Goal: Transaction & Acquisition: Purchase product/service

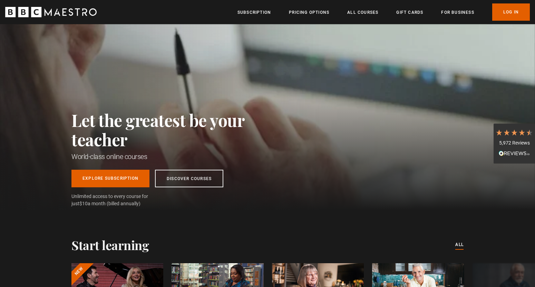
scroll to position [0, 362]
click at [114, 186] on link "Explore Subscription" at bounding box center [111, 178] width 78 height 18
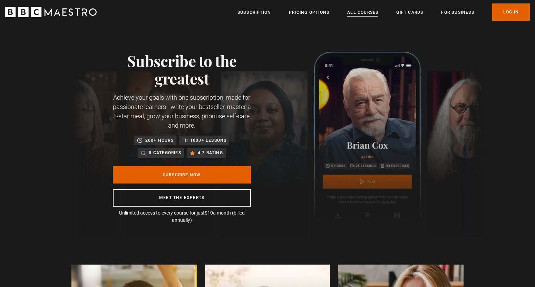
click at [356, 13] on link "All Courses" at bounding box center [363, 12] width 31 height 7
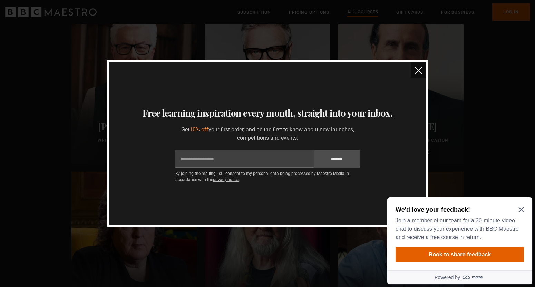
scroll to position [1423, 0]
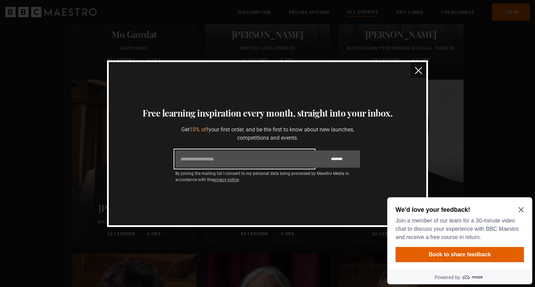
click at [256, 156] on input "Email" at bounding box center [244, 159] width 139 height 17
type input "**********"
click at [314, 151] on input "*******" at bounding box center [337, 159] width 46 height 17
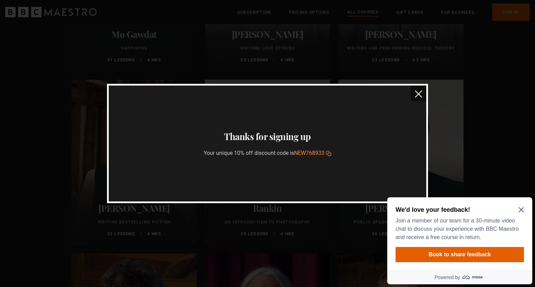
click at [330, 152] on icon "button" at bounding box center [327, 152] width 3 height 3
click at [420, 92] on img "close" at bounding box center [418, 94] width 7 height 7
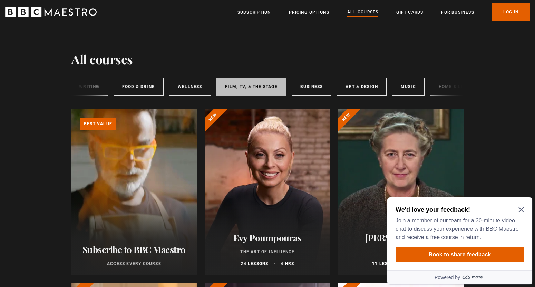
scroll to position [0, 103]
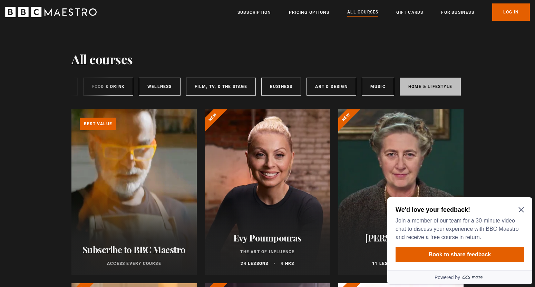
click at [423, 83] on link "Home & Lifestyle" at bounding box center [430, 87] width 61 height 18
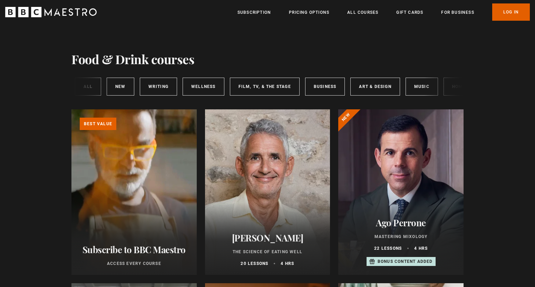
scroll to position [0, 103]
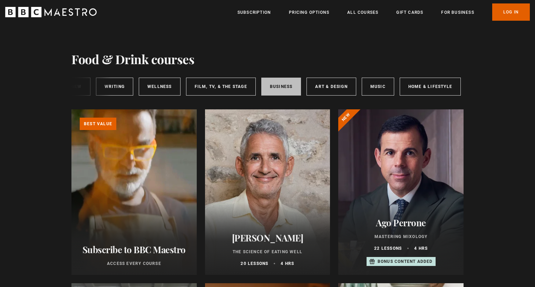
click at [278, 82] on link "Business" at bounding box center [281, 87] width 40 height 18
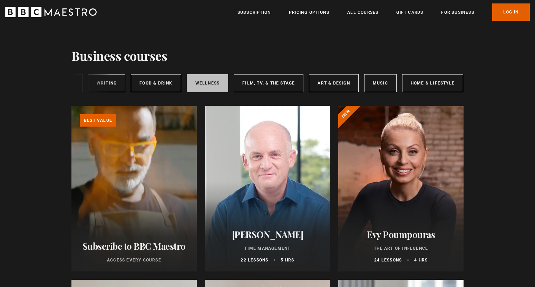
scroll to position [0, 101]
click at [364, 155] on div at bounding box center [401, 189] width 125 height 166
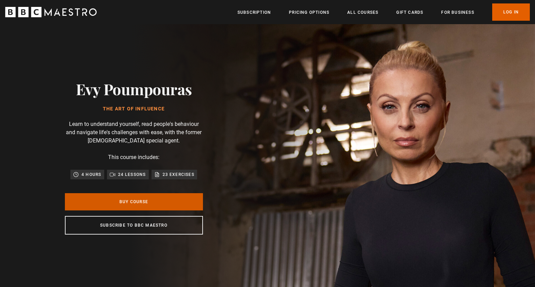
click at [137, 201] on link "Buy Course" at bounding box center [134, 201] width 138 height 17
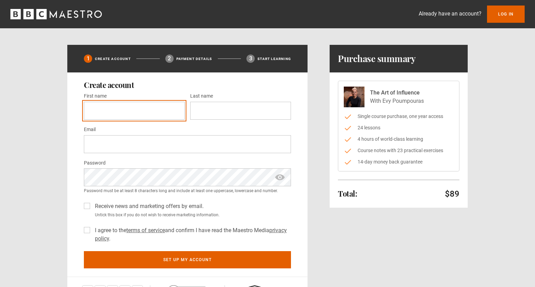
click at [136, 110] on input "First name *" at bounding box center [134, 111] width 101 height 18
type input "********"
type input "****"
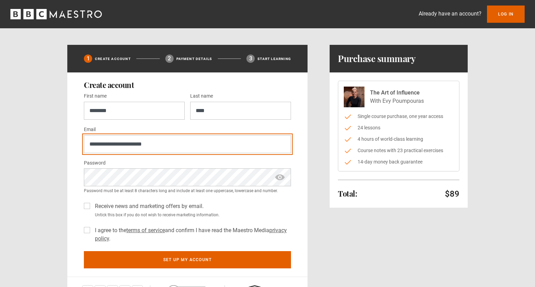
click at [142, 141] on input "**********" at bounding box center [187, 144] width 207 height 18
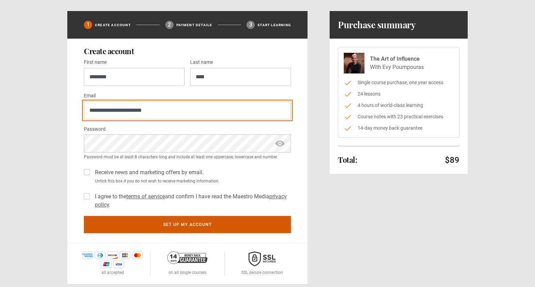
scroll to position [39, 0]
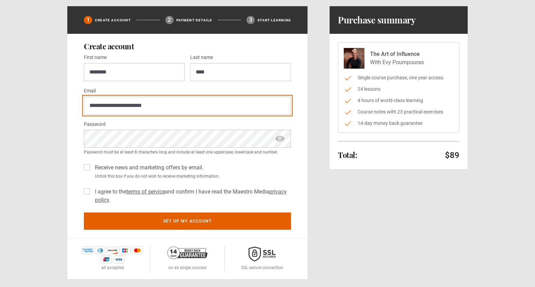
type input "**********"
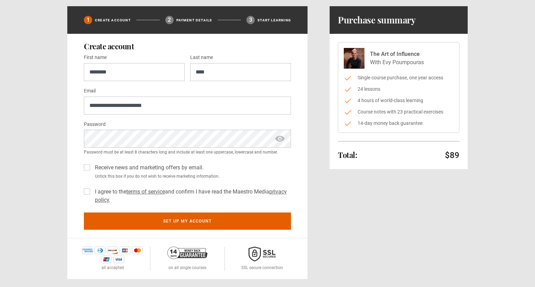
click at [92, 194] on label "I agree to the terms of service and confirm I have read the Maestro Media priva…" at bounding box center [191, 196] width 199 height 17
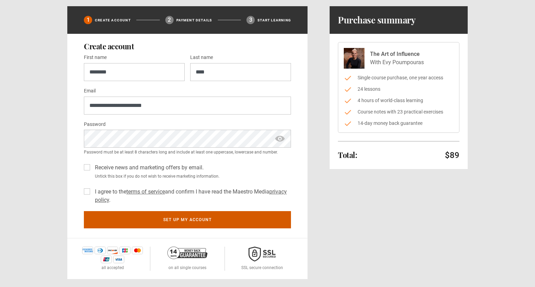
click at [113, 219] on button "Set up my account" at bounding box center [187, 219] width 207 height 17
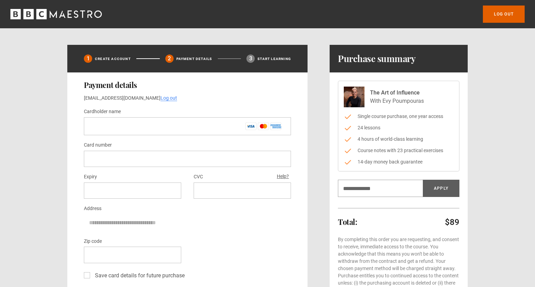
click at [0, 0] on p "By using quick pay I agree to the terms of service and confirm I have read the …" at bounding box center [0, 0] width 0 height 0
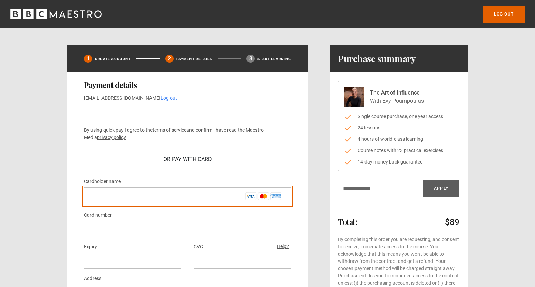
click at [179, 196] on input "Cardholder name *" at bounding box center [187, 197] width 207 height 18
type input "**********"
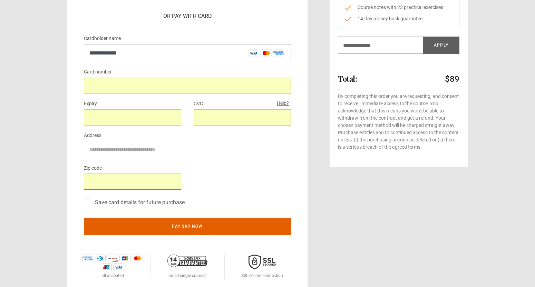
scroll to position [125, 0]
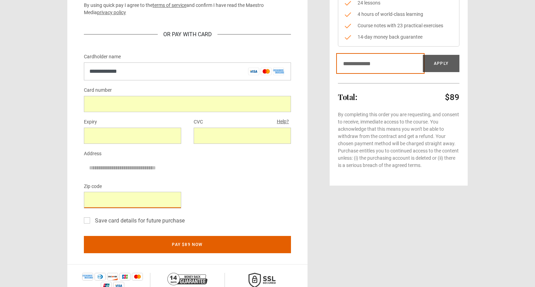
click at [370, 64] on input "Discount code" at bounding box center [380, 63] width 85 height 17
paste input "*********"
type input "*********"
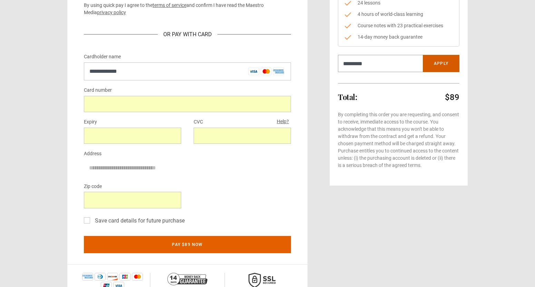
click at [450, 62] on button "Apply" at bounding box center [441, 63] width 37 height 17
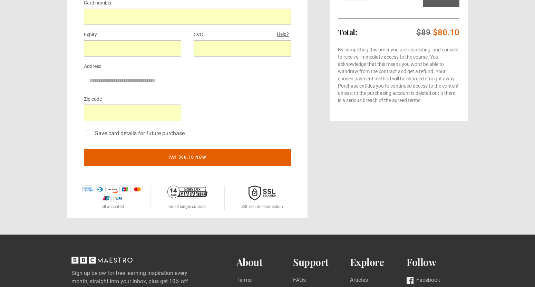
scroll to position [232, 0]
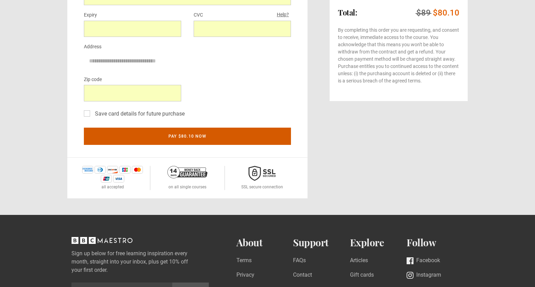
click at [186, 136] on button "Pay $80.10 now" at bounding box center [187, 136] width 207 height 17
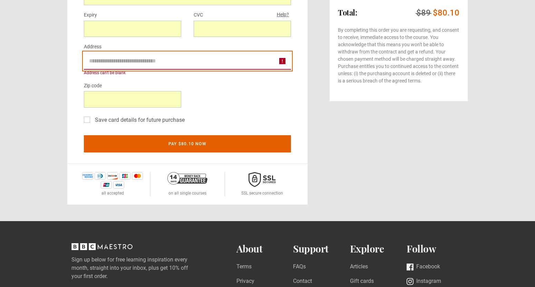
click at [140, 64] on input "Address" at bounding box center [187, 61] width 207 height 17
type input "**********"
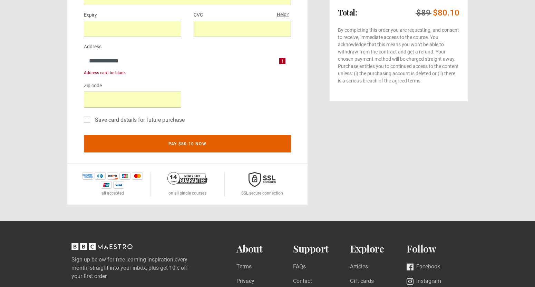
type input "*"
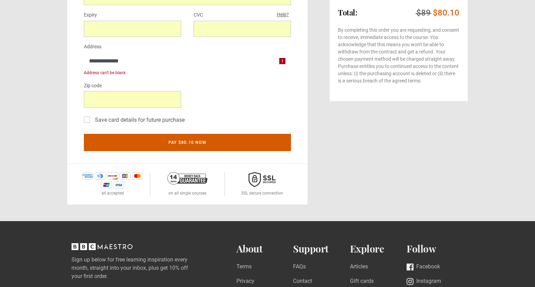
click at [186, 146] on button "Pay $80.10 now" at bounding box center [187, 142] width 207 height 17
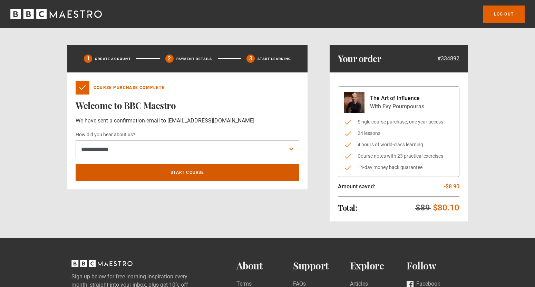
click at [168, 174] on link "Start course" at bounding box center [188, 172] width 224 height 17
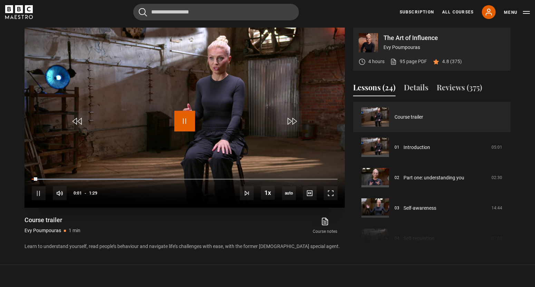
click at [188, 120] on span "Video Player" at bounding box center [184, 121] width 21 height 21
click at [193, 119] on span "Video Player" at bounding box center [184, 121] width 21 height 21
click at [333, 192] on span "Video Player" at bounding box center [331, 194] width 14 height 14
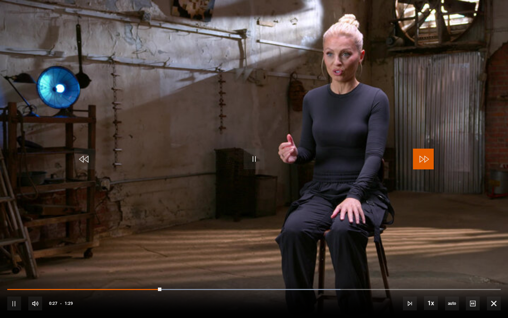
click at [426, 162] on span "Video Player" at bounding box center [423, 159] width 21 height 21
click at [495, 287] on span "Video Player" at bounding box center [494, 303] width 14 height 14
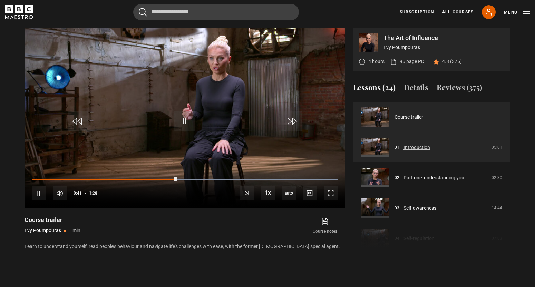
click at [430, 151] on link "Introduction" at bounding box center [417, 147] width 27 height 7
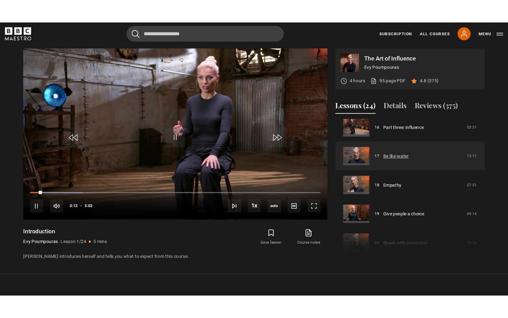
scroll to position [495, 0]
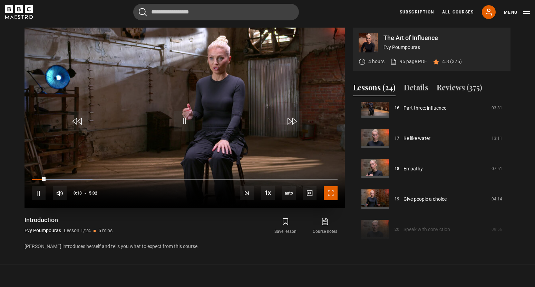
click at [331, 192] on span "Video Player" at bounding box center [331, 194] width 14 height 14
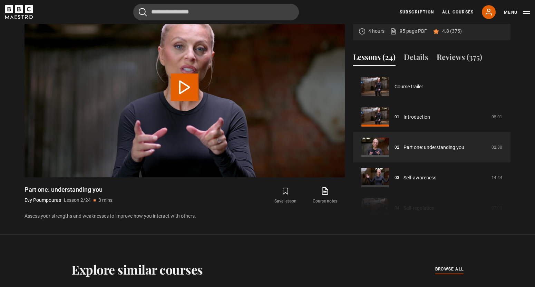
scroll to position [30, 0]
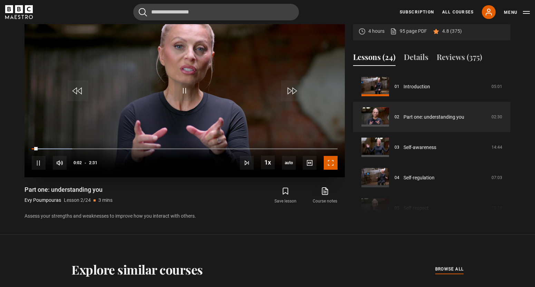
click at [336, 163] on span "Video Player" at bounding box center [331, 163] width 14 height 14
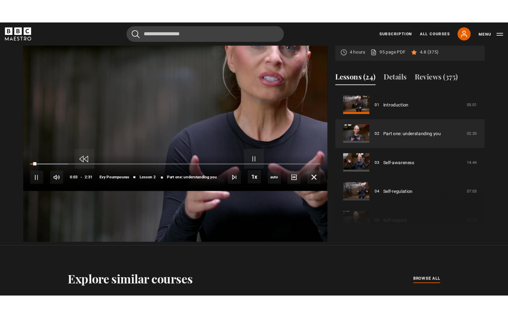
scroll to position [318, 0]
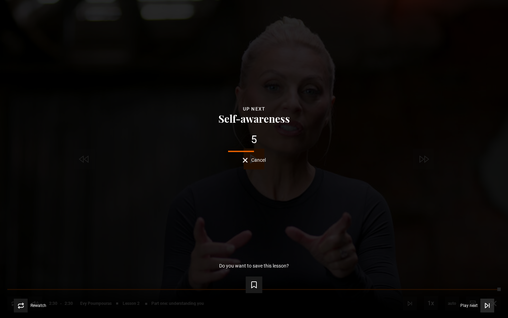
click at [483, 287] on span "Video Player" at bounding box center [487, 305] width 14 height 14
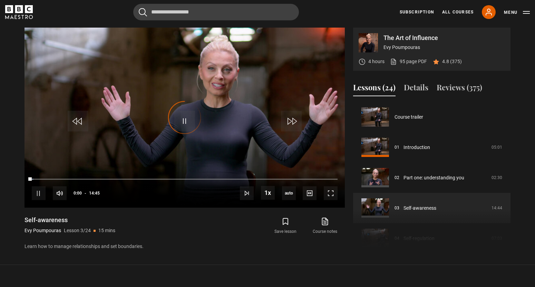
scroll to position [61, 0]
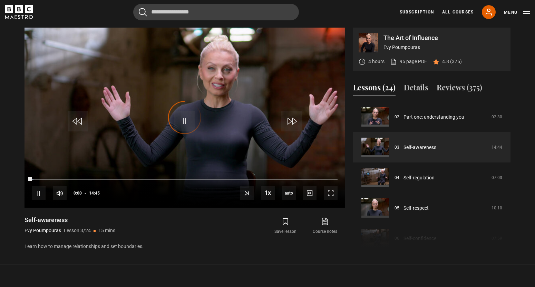
click at [334, 165] on video "Video Player" at bounding box center [185, 118] width 321 height 180
click at [330, 191] on span "Video Player" at bounding box center [331, 194] width 14 height 14
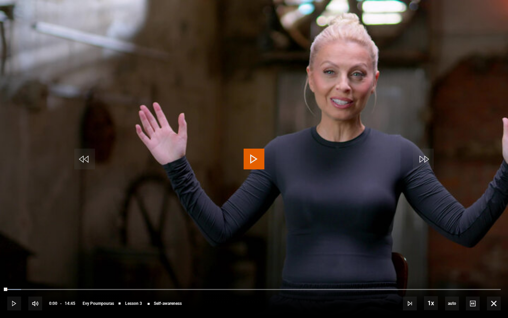
click at [336, 107] on video "Video Player" at bounding box center [254, 159] width 508 height 318
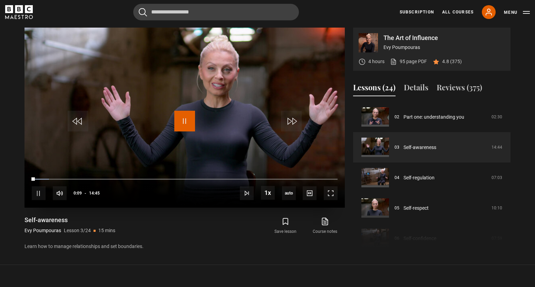
click at [189, 117] on span "Video Player" at bounding box center [184, 121] width 21 height 21
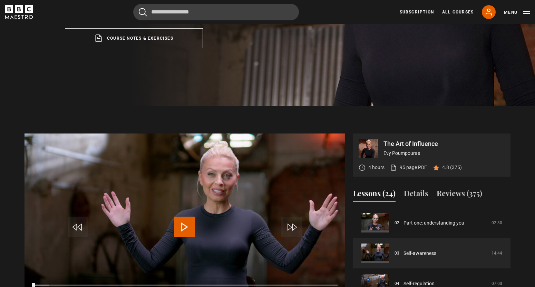
scroll to position [0, 0]
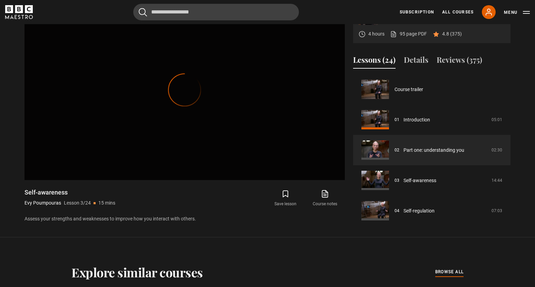
scroll to position [30, 0]
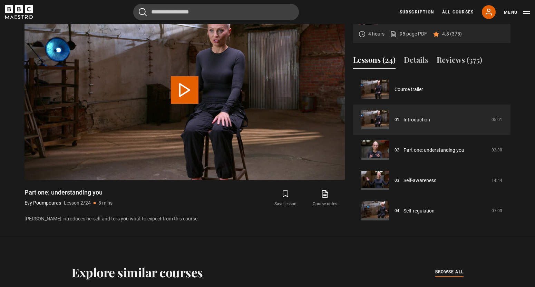
scroll to position [291, 0]
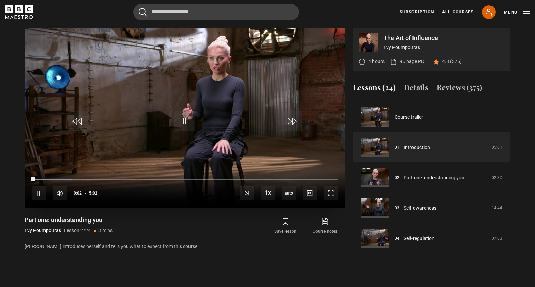
click at [182, 133] on video "Video Player" at bounding box center [185, 118] width 321 height 180
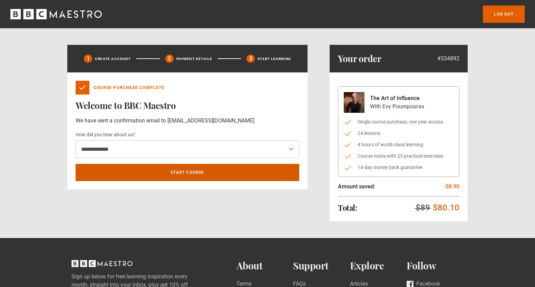
click at [138, 173] on link "Start course" at bounding box center [188, 172] width 224 height 17
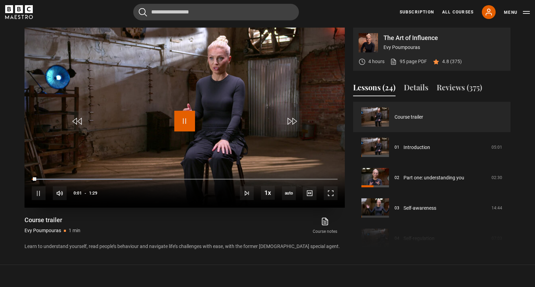
click at [186, 120] on span "Video Player" at bounding box center [184, 121] width 21 height 21
click at [187, 121] on span "Video Player" at bounding box center [184, 121] width 21 height 21
click at [333, 191] on span "Video Player" at bounding box center [331, 194] width 14 height 14
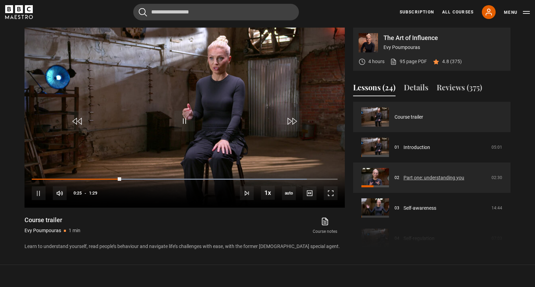
scroll to position [2, 0]
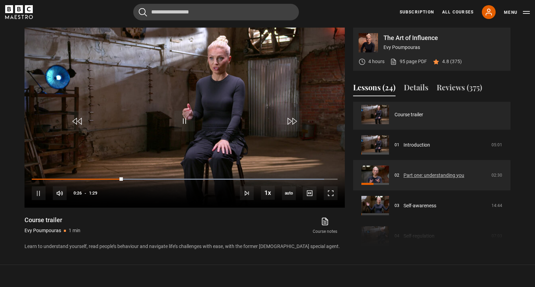
click at [404, 175] on link "Part one: understanding you" at bounding box center [434, 175] width 61 height 7
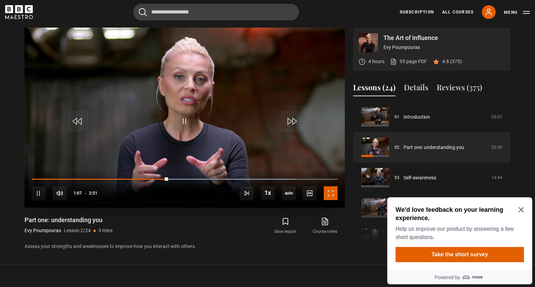
click at [332, 191] on span "Video Player" at bounding box center [331, 194] width 14 height 14
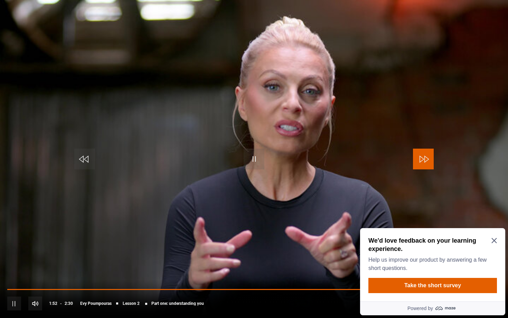
click at [423, 164] on span "Video Player" at bounding box center [423, 159] width 21 height 21
click at [407, 287] on span "Video Player" at bounding box center [410, 303] width 14 height 14
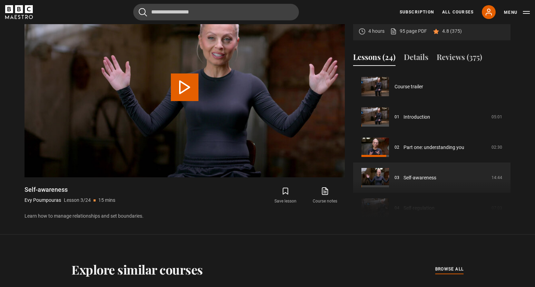
scroll to position [61, 0]
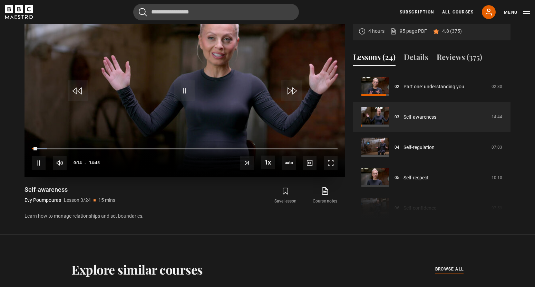
click at [169, 80] on video "Video Player" at bounding box center [185, 87] width 321 height 180
click at [183, 87] on span "Video Player" at bounding box center [184, 90] width 21 height 21
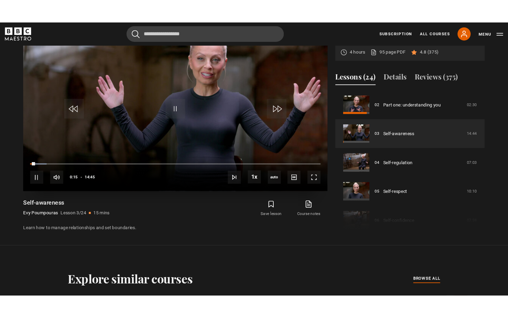
scroll to position [318, 0]
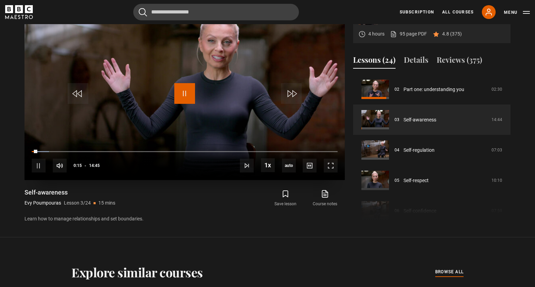
drag, startPoint x: 183, startPoint y: 87, endPoint x: 183, endPoint y: 83, distance: 4.8
click at [183, 83] on video-js "Video Player is loading. Play Lesson Self-awareness 10s Skip Back 10 seconds Pa…" at bounding box center [185, 90] width 321 height 180
click at [186, 82] on video "Video Player" at bounding box center [185, 90] width 321 height 180
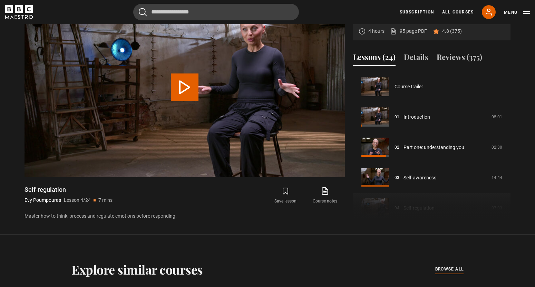
scroll to position [91, 0]
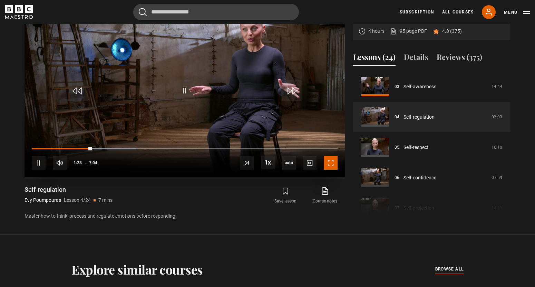
click at [330, 167] on span "Video Player" at bounding box center [331, 163] width 14 height 14
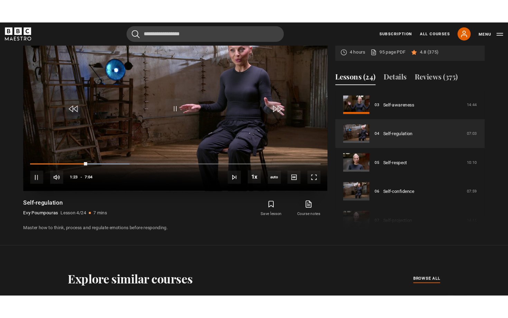
scroll to position [318, 0]
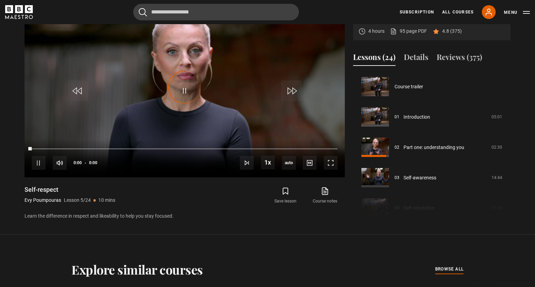
scroll to position [122, 0]
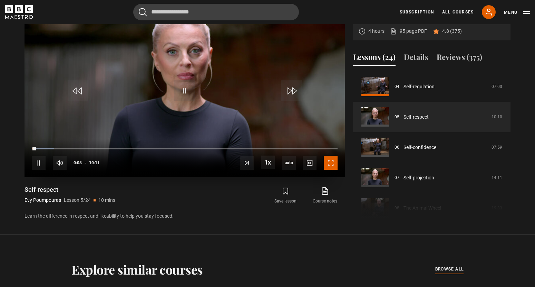
click at [334, 163] on span "Video Player" at bounding box center [331, 163] width 14 height 14
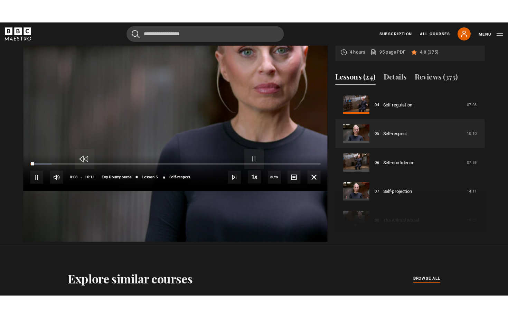
scroll to position [318, 0]
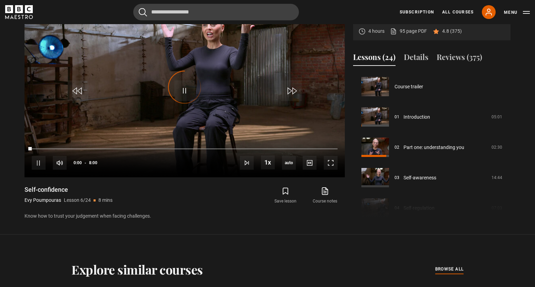
scroll to position [152, 0]
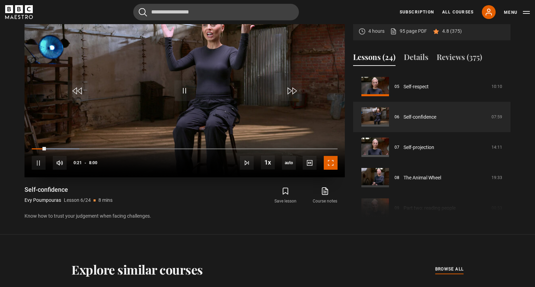
click at [332, 165] on span "Video Player" at bounding box center [331, 163] width 14 height 14
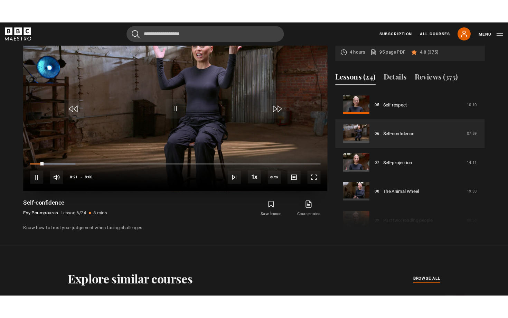
scroll to position [318, 0]
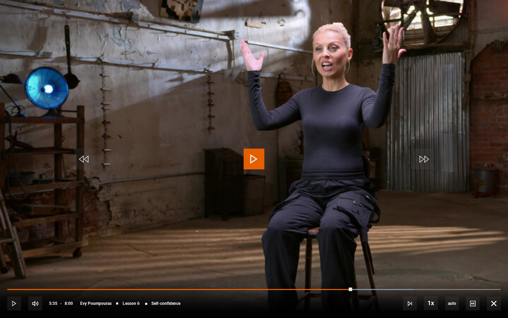
click at [253, 152] on span "Video Player" at bounding box center [254, 159] width 21 height 21
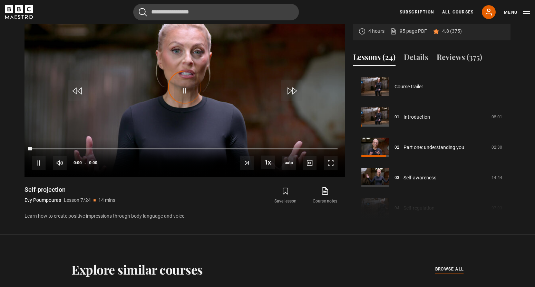
scroll to position [182, 0]
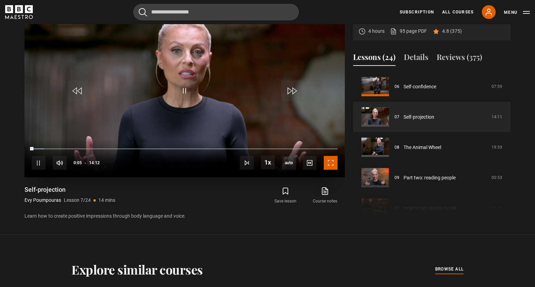
click at [332, 165] on span "Video Player" at bounding box center [331, 163] width 14 height 14
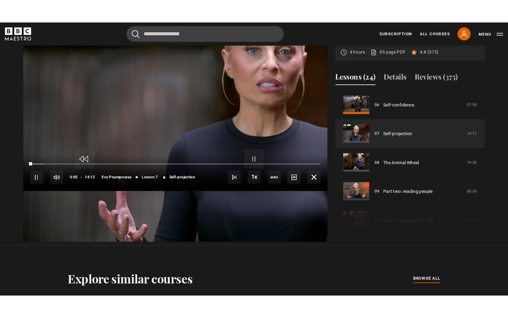
scroll to position [318, 0]
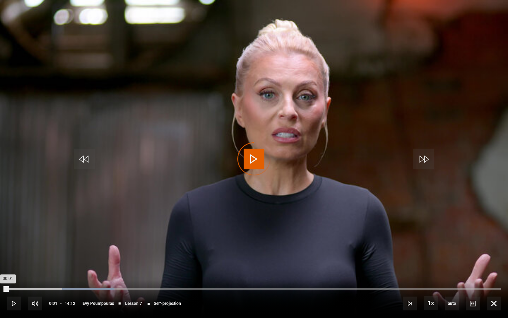
click at [8, 287] on div "Loaded : 21.74% 00:01 00:01" at bounding box center [253, 289] width 493 height 2
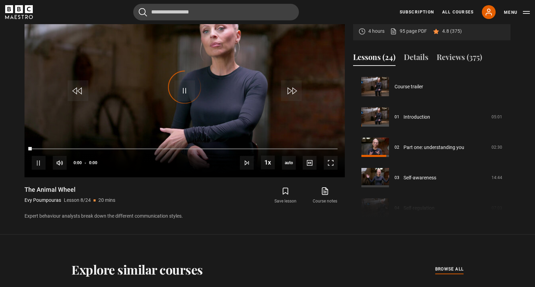
scroll to position [213, 0]
